Goal: Information Seeking & Learning: Learn about a topic

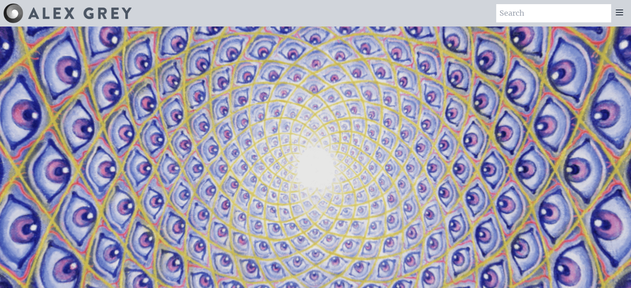
click at [621, 11] on icon at bounding box center [619, 12] width 10 height 10
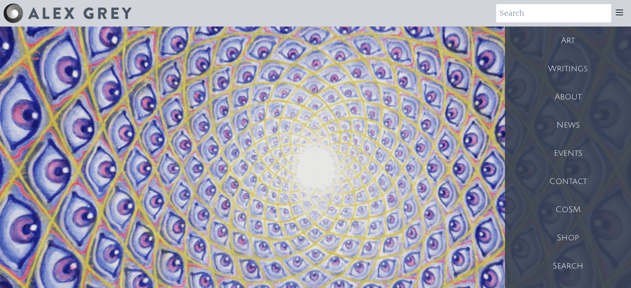
click at [566, 40] on div "Art" at bounding box center [568, 41] width 126 height 28
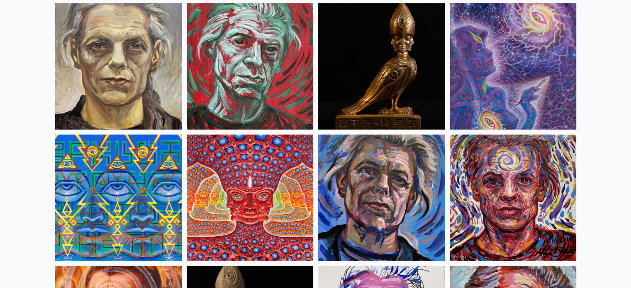
scroll to position [2110, 0]
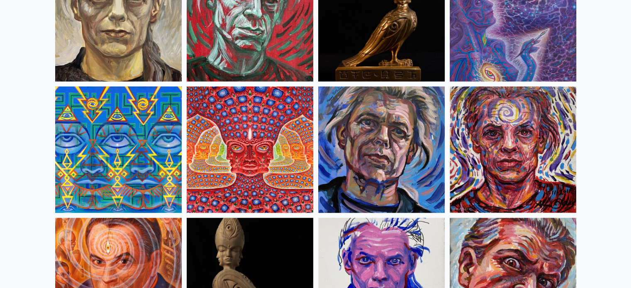
click at [286, 177] on img at bounding box center [250, 150] width 127 height 127
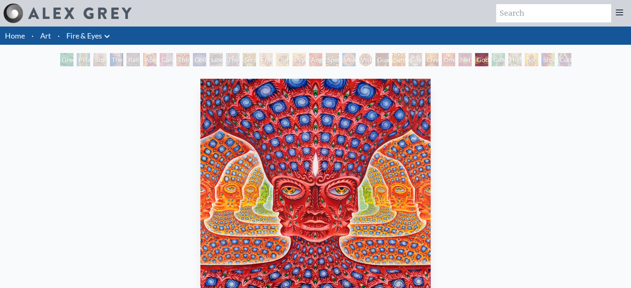
click at [620, 10] on icon at bounding box center [619, 12] width 7 height 5
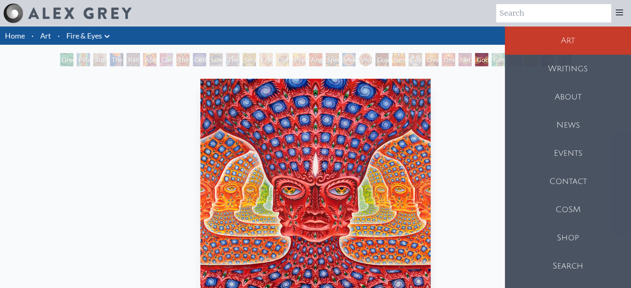
click at [565, 212] on div "CoSM" at bounding box center [568, 210] width 126 height 28
click at [569, 234] on div "Shop" at bounding box center [568, 238] width 126 height 28
click at [580, 200] on div "CoSM" at bounding box center [568, 210] width 126 height 28
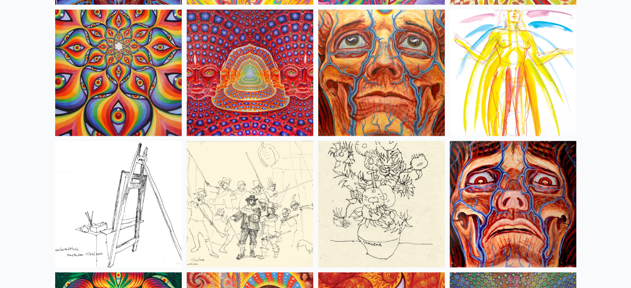
scroll to position [3765, 0]
click at [246, 91] on img at bounding box center [250, 73] width 127 height 127
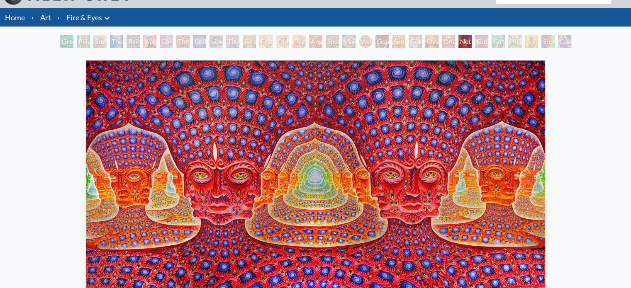
scroll to position [18, 0]
click at [150, 174] on img "25 / 31" at bounding box center [315, 176] width 459 height 231
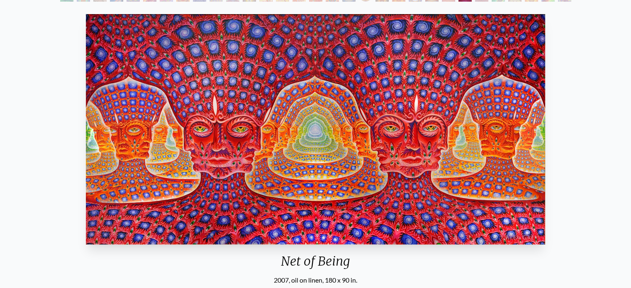
scroll to position [70, 0]
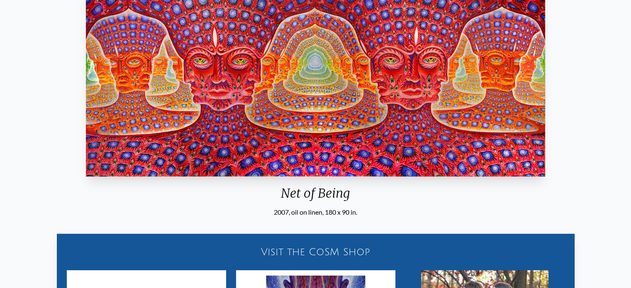
scroll to position [132, 0]
